Goal: Obtain resource: Obtain resource

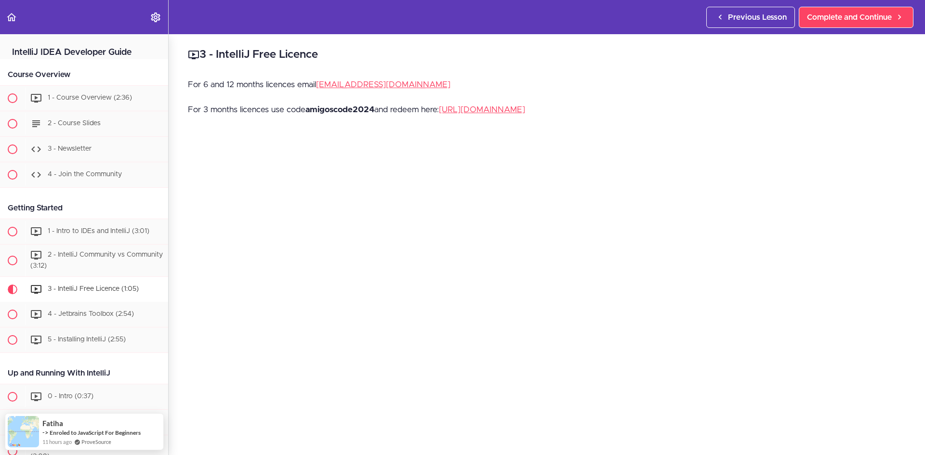
scroll to position [243, 0]
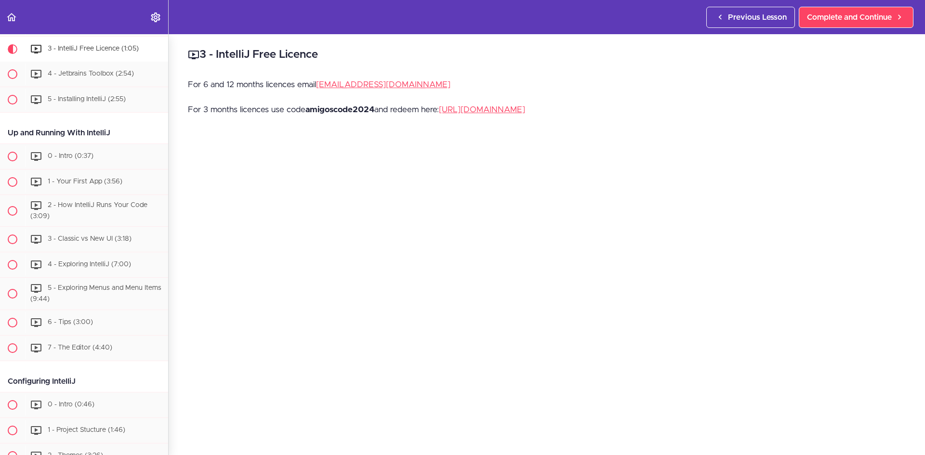
click at [356, 111] on strong "amigoscode2024" at bounding box center [340, 110] width 69 height 8
copy strong "amigoscode2024"
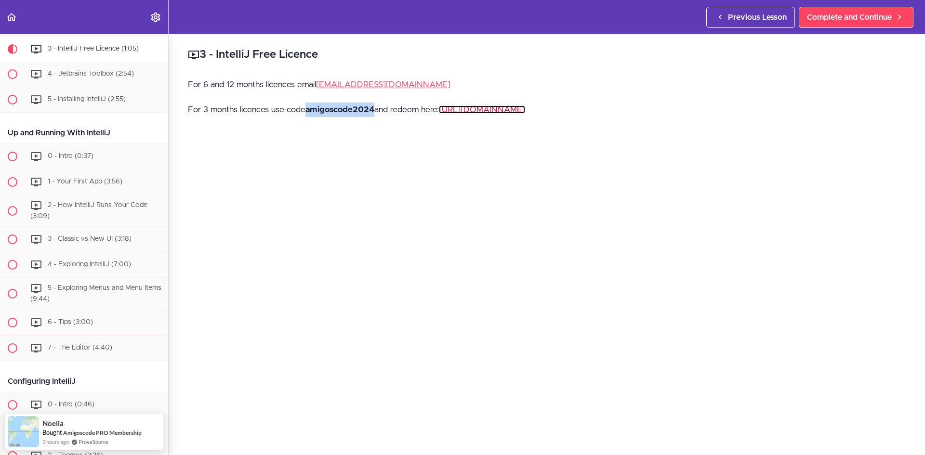
click at [525, 107] on link "[URL][DOMAIN_NAME]" at bounding box center [482, 110] width 86 height 8
click at [358, 82] on link "[EMAIL_ADDRESS][DOMAIN_NAME]" at bounding box center [383, 84] width 134 height 8
click at [528, 80] on p "For 6 and 12 months licences email [EMAIL_ADDRESS][DOMAIN_NAME]" at bounding box center [547, 85] width 718 height 14
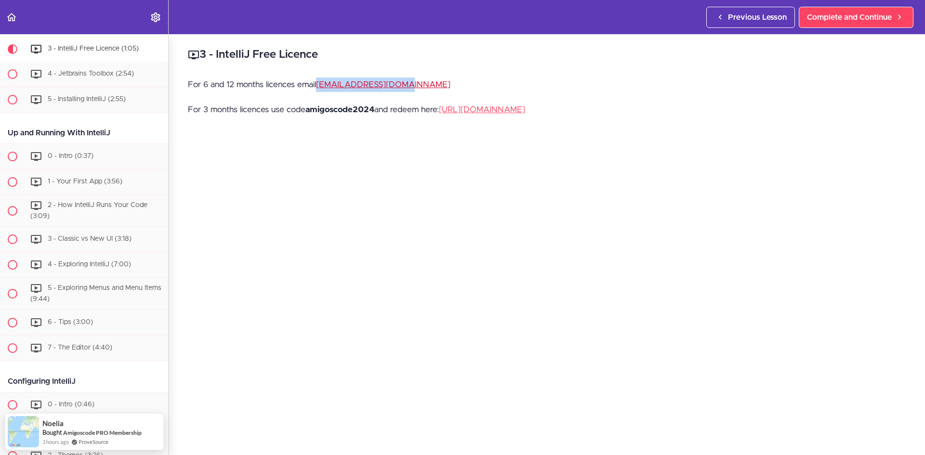
drag, startPoint x: 400, startPoint y: 85, endPoint x: 320, endPoint y: 84, distance: 79.0
click at [320, 84] on p "For 6 and 12 months licences email [EMAIL_ADDRESS][DOMAIN_NAME]" at bounding box center [547, 85] width 718 height 14
copy link "[EMAIL_ADDRESS][DOMAIN_NAME]"
